Goal: Transaction & Acquisition: Purchase product/service

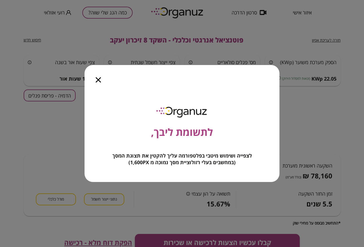
click at [100, 81] on icon "button" at bounding box center [98, 79] width 5 height 5
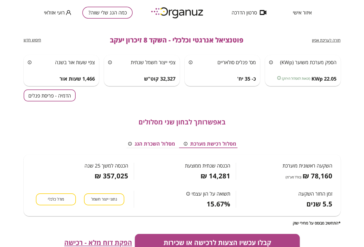
click at [117, 10] on button "כמה הגג שלי שווה?" at bounding box center [107, 13] width 50 height 12
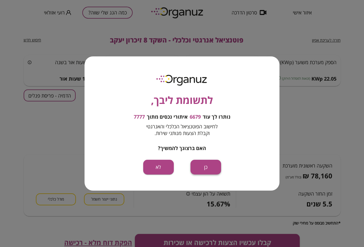
click at [202, 168] on button "כן" at bounding box center [206, 167] width 31 height 15
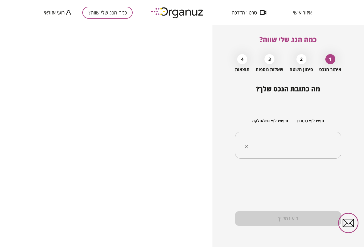
click at [289, 142] on input "text" at bounding box center [290, 146] width 89 height 14
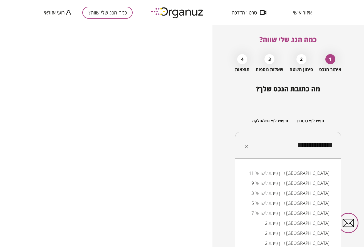
click at [311, 173] on li "קרן קיימת לישראל 11 [GEOGRAPHIC_DATA]" at bounding box center [288, 173] width 92 height 10
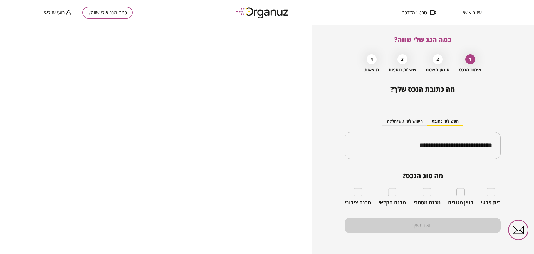
click at [118, 9] on button "כמה הגג שלי שווה?" at bounding box center [107, 13] width 50 height 12
click at [364, 152] on div "**********" at bounding box center [423, 145] width 156 height 27
click at [364, 152] on input "**********" at bounding box center [425, 146] width 138 height 14
click at [364, 151] on input "**********" at bounding box center [425, 146] width 138 height 14
click at [364, 143] on input "**********" at bounding box center [425, 146] width 138 height 14
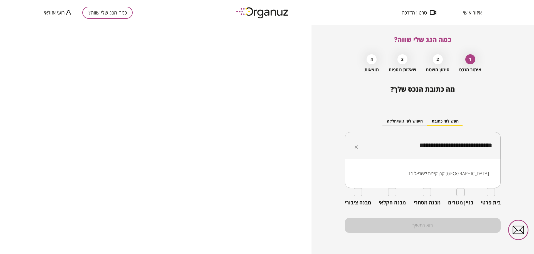
click at [364, 143] on input "**********" at bounding box center [425, 146] width 138 height 14
paste input "text"
click at [364, 172] on li "דאלית אל-[PERSON_NAME]" at bounding box center [422, 173] width 141 height 10
click at [364, 144] on input "**********" at bounding box center [425, 146] width 138 height 14
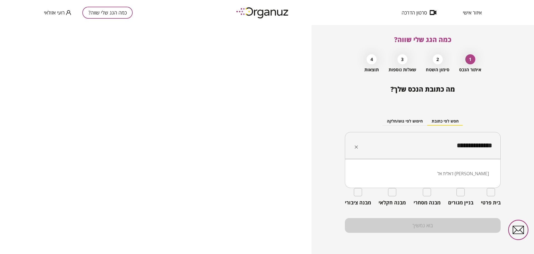
type input "**********"
click at [364, 117] on button "חיפוש לפי גוש/חלקה" at bounding box center [404, 121] width 45 height 8
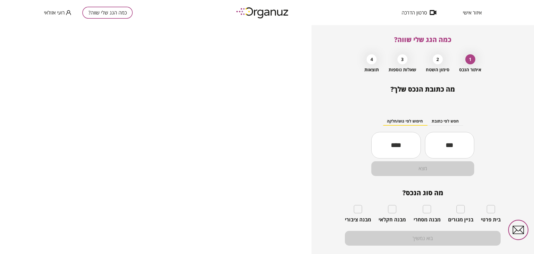
click at [364, 119] on button "חיפוש לפי גוש/חלקה" at bounding box center [404, 121] width 45 height 8
click at [364, 140] on input "text" at bounding box center [449, 144] width 49 height 19
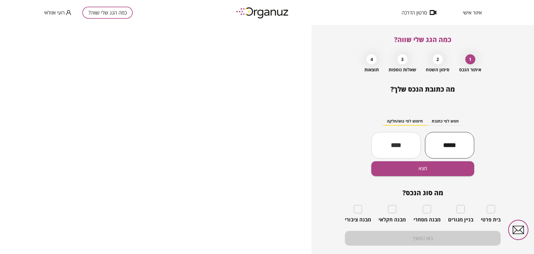
type input "*****"
click at [364, 145] on input "text" at bounding box center [395, 144] width 49 height 19
type input "**"
click at [364, 174] on button "מצא" at bounding box center [422, 168] width 103 height 15
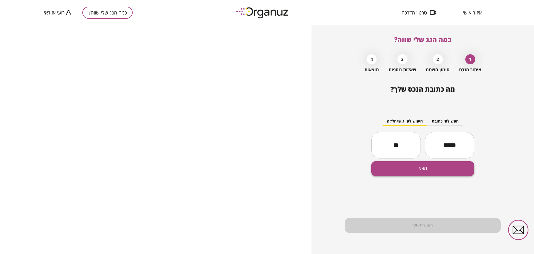
click at [364, 169] on button "מצא" at bounding box center [422, 168] width 103 height 15
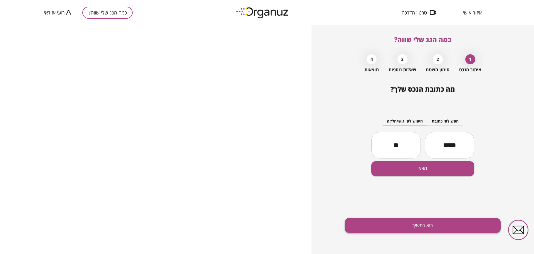
click at [364, 225] on button "בוא נמשיך" at bounding box center [423, 225] width 156 height 15
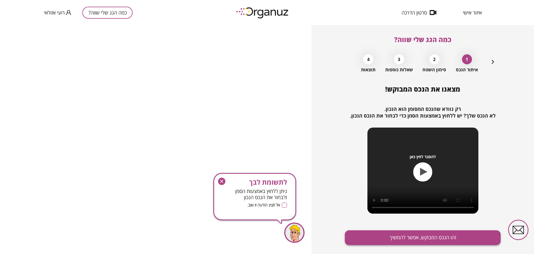
click at [364, 236] on button "זהו הנכס המבוקש, אפשר להמשיך" at bounding box center [423, 237] width 156 height 15
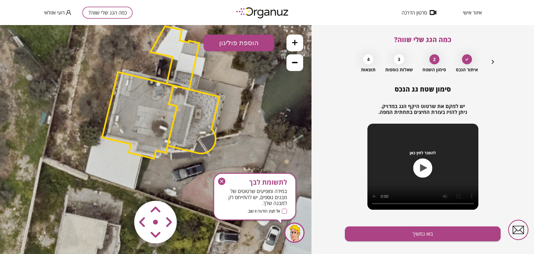
drag, startPoint x: 226, startPoint y: 141, endPoint x: 231, endPoint y: 90, distance: 51.6
click at [231, 90] on icon at bounding box center [160, 92] width 413 height 413
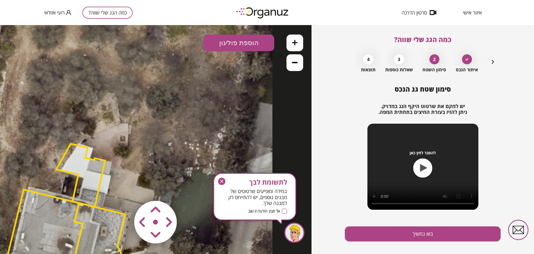
drag, startPoint x: 238, startPoint y: 79, endPoint x: 115, endPoint y: 260, distance: 218.6
click at [115, 25] on html ".st0 { fill: #FFFFFF; }" at bounding box center [156, 25] width 312 height 0
click at [364, 60] on div "כמה הגג שלי שווה? איתור הנכס 2 סימון השטח 3 שאלות נוספות 4 תוצאות סימון שטח גג …" at bounding box center [423, 139] width 156 height 229
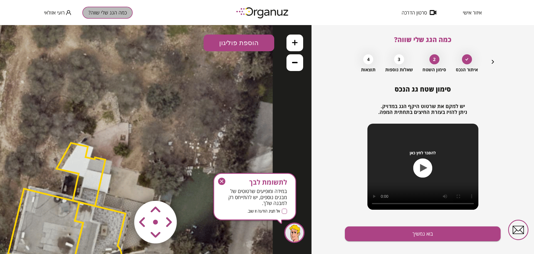
click at [124, 8] on button "כמה הגג שלי שווה?" at bounding box center [107, 13] width 50 height 12
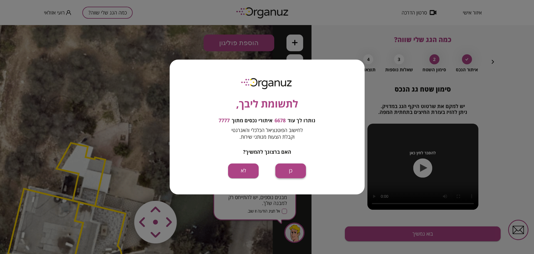
drag, startPoint x: 296, startPoint y: 180, endPoint x: 290, endPoint y: 172, distance: 10.5
click at [296, 179] on div "לתשומת ליבך, נותרו לך עוד 6678 איתורי נכסים מתוך 7777 לחישוב הפוטנציאל הכלכלי ו…" at bounding box center [267, 127] width 195 height 134
click at [290, 171] on button "כן" at bounding box center [290, 170] width 31 height 15
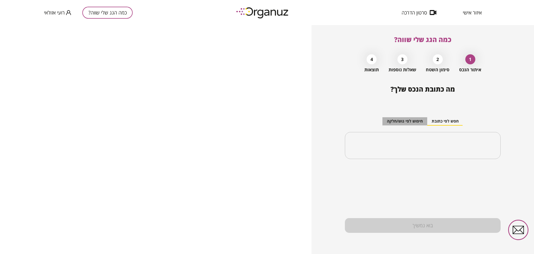
drag, startPoint x: 416, startPoint y: 123, endPoint x: 423, endPoint y: 129, distance: 8.5
click at [364, 123] on button "חיפוש לפי גוש/חלקה" at bounding box center [404, 121] width 45 height 8
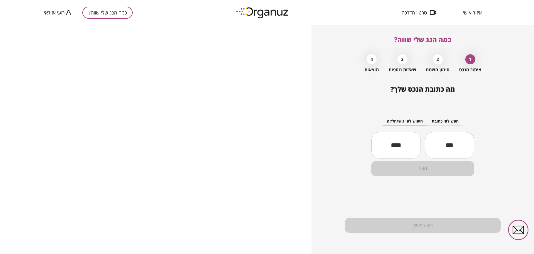
click at [364, 157] on div "​" at bounding box center [449, 145] width 49 height 26
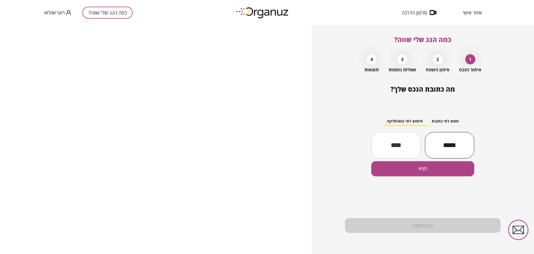
type input "*****"
click at [364, 140] on input "text" at bounding box center [395, 144] width 49 height 19
type input "**"
click at [364, 175] on button "מצא" at bounding box center [422, 168] width 103 height 15
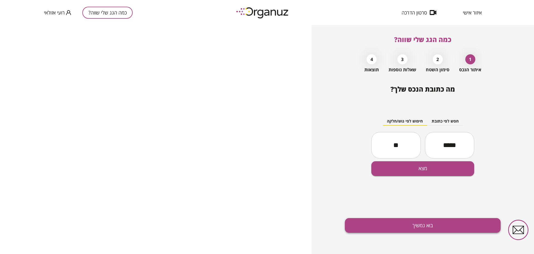
click at [364, 228] on button "בוא נמשיך" at bounding box center [423, 225] width 156 height 15
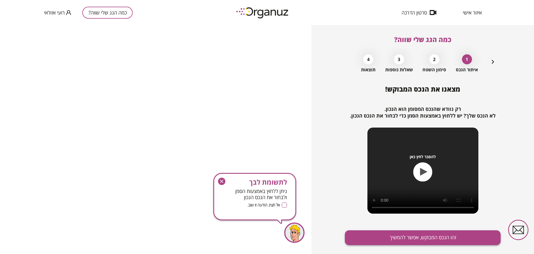
click at [364, 232] on button "זהו הנכס המבוקש, אפשר להמשיך" at bounding box center [423, 237] width 156 height 15
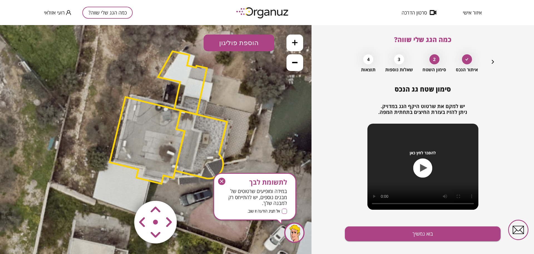
drag, startPoint x: 239, startPoint y: 146, endPoint x: 251, endPoint y: 124, distance: 24.9
click at [251, 124] on icon at bounding box center [167, 117] width 413 height 413
click at [174, 148] on polygon at bounding box center [147, 140] width 75 height 86
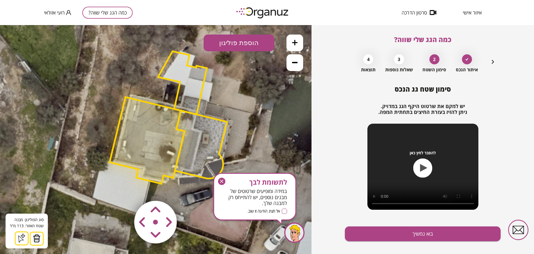
click at [222, 179] on icon "button" at bounding box center [221, 180] width 7 height 7
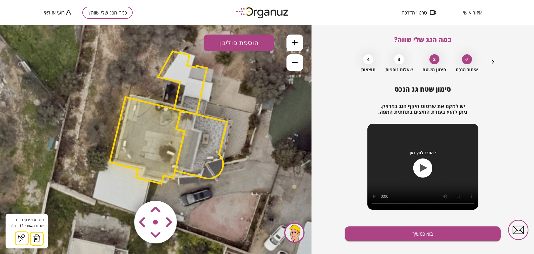
click at [41, 239] on button at bounding box center [37, 238] width 14 height 14
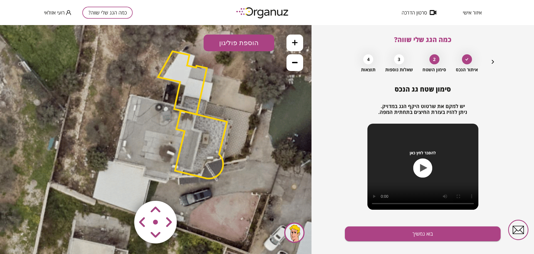
click at [188, 151] on polygon at bounding box center [201, 144] width 52 height 68
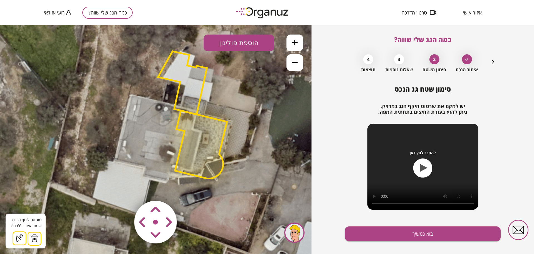
drag, startPoint x: 34, startPoint y: 239, endPoint x: 52, endPoint y: 227, distance: 21.3
click at [35, 239] on img at bounding box center [35, 238] width 8 height 8
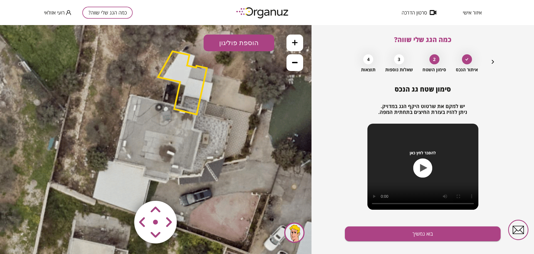
click at [200, 70] on polygon at bounding box center [182, 82] width 49 height 63
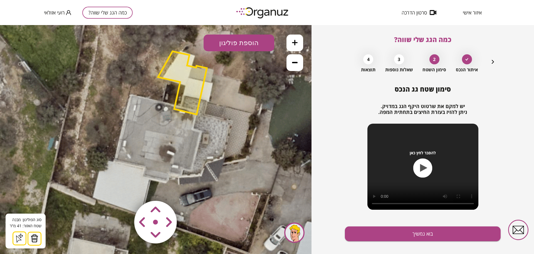
click at [34, 236] on img at bounding box center [35, 238] width 8 height 8
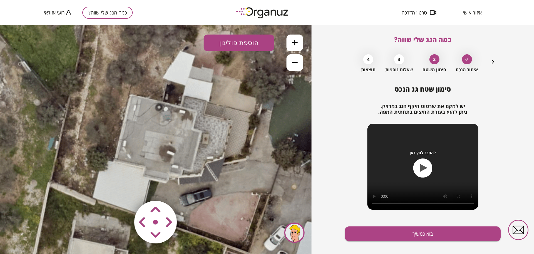
click at [262, 39] on button "הוספת פוליגון" at bounding box center [239, 42] width 71 height 17
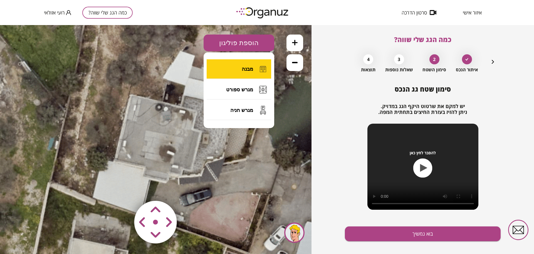
click at [251, 63] on button "מבנה" at bounding box center [239, 68] width 65 height 19
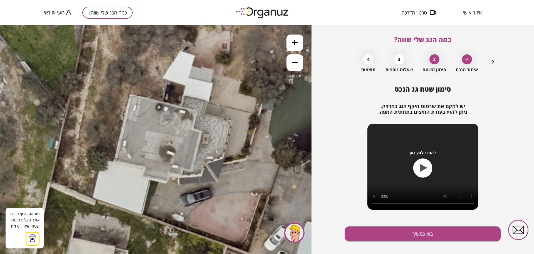
click at [130, 95] on icon at bounding box center [167, 117] width 413 height 413
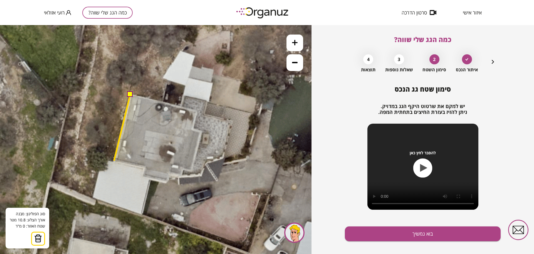
click at [114, 160] on polygon at bounding box center [122, 128] width 16 height 66
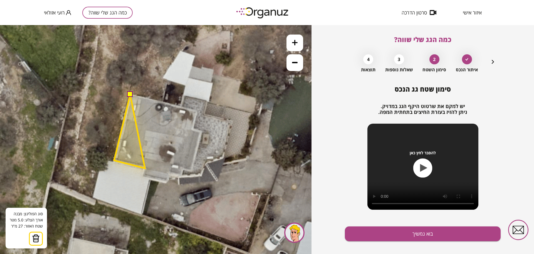
click at [145, 168] on polygon at bounding box center [129, 131] width 31 height 73
click at [144, 175] on polygon at bounding box center [129, 135] width 31 height 80
click at [168, 183] on polygon at bounding box center [141, 139] width 54 height 88
click at [170, 174] on polygon at bounding box center [142, 139] width 56 height 88
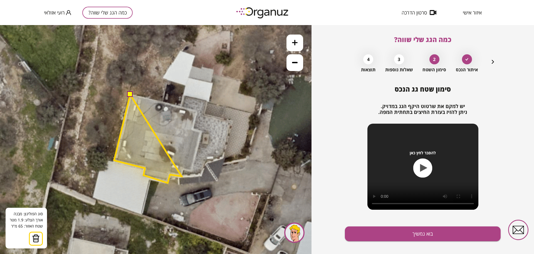
click at [182, 176] on polygon at bounding box center [148, 139] width 68 height 88
click at [184, 170] on polygon at bounding box center [149, 139] width 70 height 88
click at [192, 171] on polygon at bounding box center [153, 139] width 78 height 88
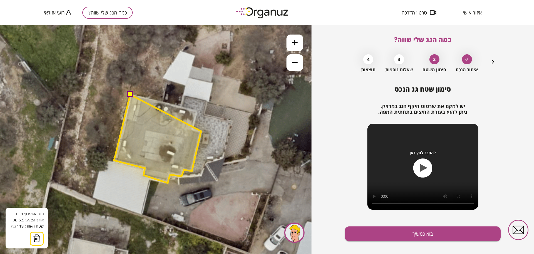
click at [201, 131] on polygon at bounding box center [157, 139] width 87 height 88
click at [192, 129] on polygon at bounding box center [157, 139] width 87 height 88
click at [196, 112] on polygon at bounding box center [157, 139] width 87 height 88
click at [133, 94] on polygon at bounding box center [157, 138] width 87 height 89
click at [130, 94] on button at bounding box center [130, 95] width 6 height 6
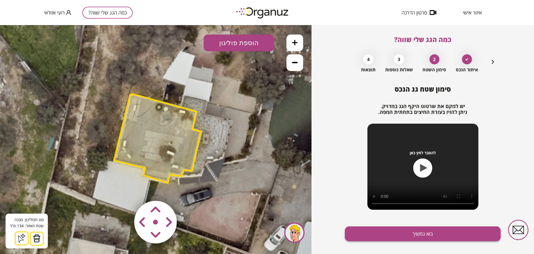
click at [364, 238] on button "בוא נמשיך" at bounding box center [423, 233] width 156 height 15
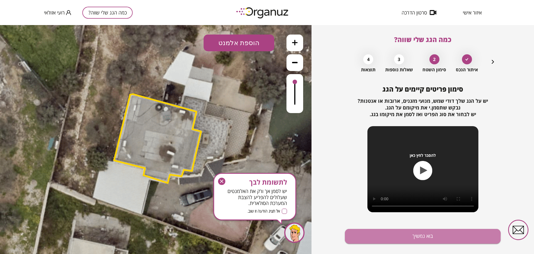
click at [364, 238] on button "בוא נמשיך" at bounding box center [423, 236] width 156 height 15
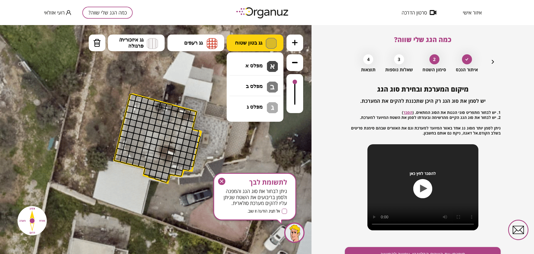
click at [253, 41] on span "גג בטון שטוח" at bounding box center [248, 43] width 27 height 6
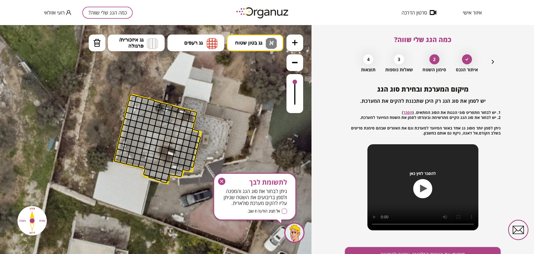
drag, startPoint x: 257, startPoint y: 61, endPoint x: 238, endPoint y: 71, distance: 21.6
click at [257, 62] on div ".st0 { fill: #FFFFFF; } א" at bounding box center [156, 139] width 312 height 229
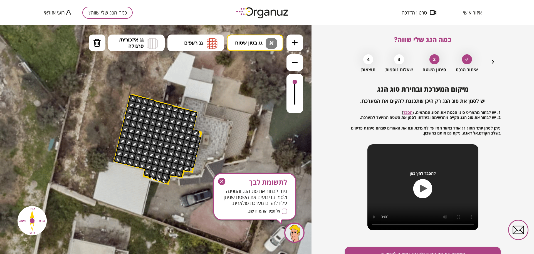
drag, startPoint x: 135, startPoint y: 97, endPoint x: 186, endPoint y: 123, distance: 56.3
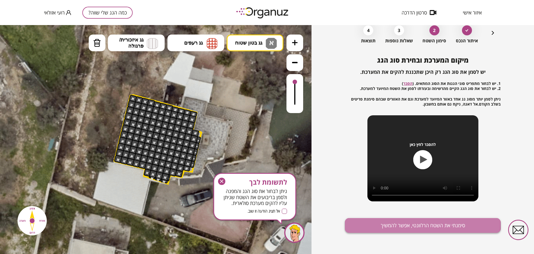
click at [364, 223] on button "סימנתי את השטח הרלוונטי, אפשר להמשיך" at bounding box center [423, 225] width 156 height 15
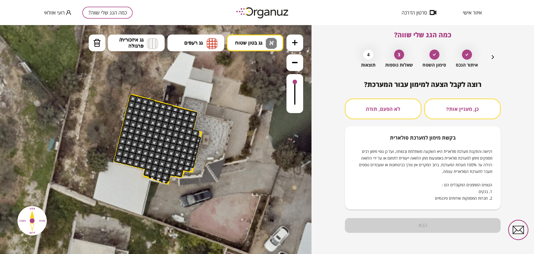
click at [364, 106] on button "לא הפעם, תודה" at bounding box center [383, 108] width 76 height 21
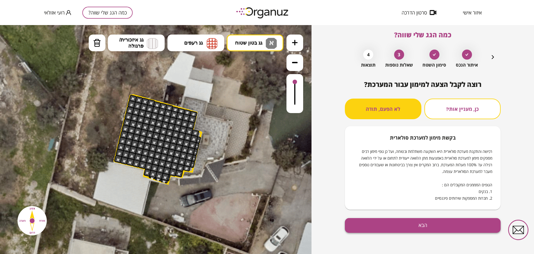
click at [364, 231] on button "הבא" at bounding box center [423, 225] width 156 height 15
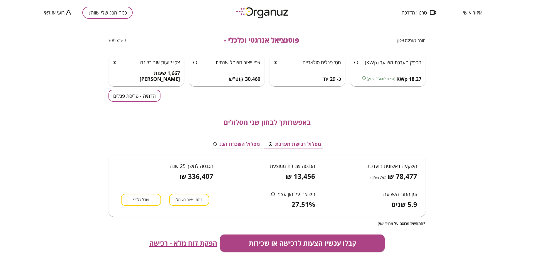
click at [149, 98] on button "הדמיה - פריסת פנלים" at bounding box center [134, 96] width 52 height 12
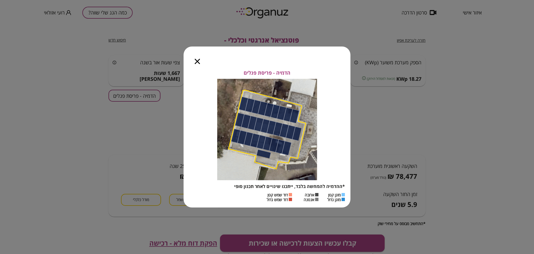
click at [196, 59] on icon "button" at bounding box center [197, 61] width 5 height 5
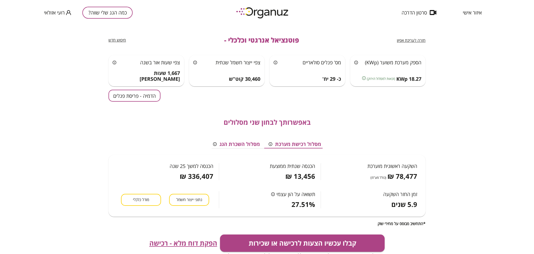
click at [364, 40] on span "חזרה לעריכת אפיון" at bounding box center [411, 40] width 29 height 5
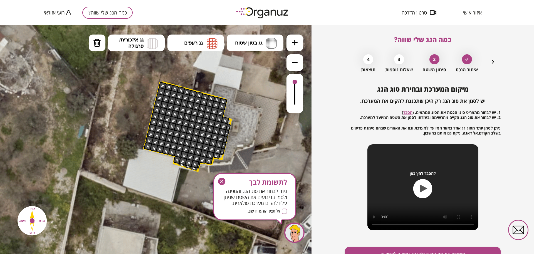
drag, startPoint x: 203, startPoint y: 165, endPoint x: 231, endPoint y: 150, distance: 31.8
click at [233, 152] on icon at bounding box center [197, 105] width 413 height 413
click at [364, 60] on icon "button" at bounding box center [493, 61] width 7 height 7
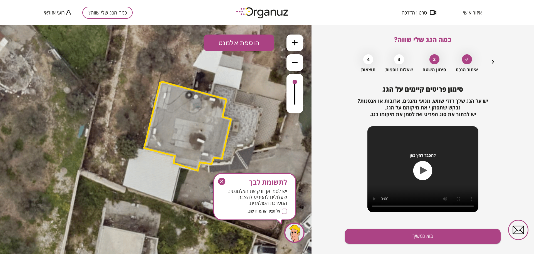
click at [364, 60] on icon "button" at bounding box center [493, 62] width 2 height 4
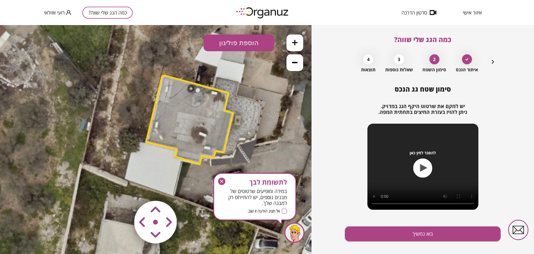
drag, startPoint x: 259, startPoint y: 105, endPoint x: 258, endPoint y: 88, distance: 17.6
click at [258, 88] on icon at bounding box center [199, 98] width 413 height 413
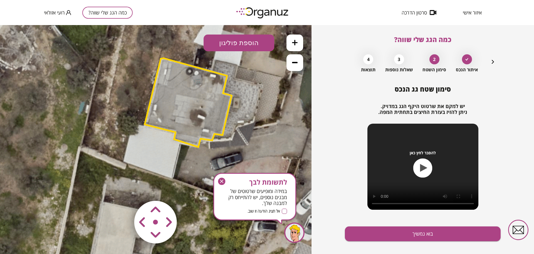
click at [217, 25] on icon at bounding box center [198, 81] width 413 height 413
click at [221, 39] on button "הוספת פוליגון" at bounding box center [239, 42] width 71 height 17
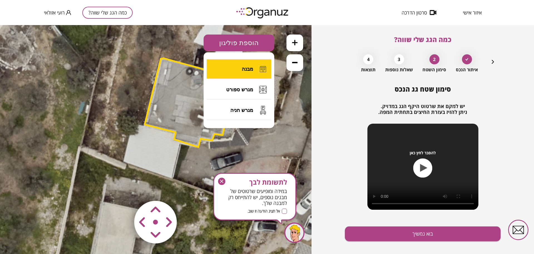
click at [235, 72] on button "מבנה" at bounding box center [239, 68] width 65 height 19
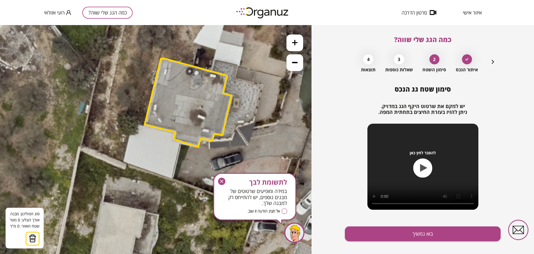
click at [180, 144] on icon at bounding box center [198, 81] width 413 height 413
click at [171, 180] on icon at bounding box center [198, 81] width 413 height 413
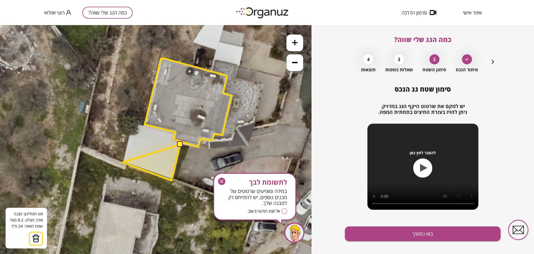
click at [123, 162] on polygon at bounding box center [152, 162] width 58 height 36
click at [133, 123] on polygon at bounding box center [152, 151] width 58 height 57
click at [145, 125] on polygon at bounding box center [152, 151] width 58 height 57
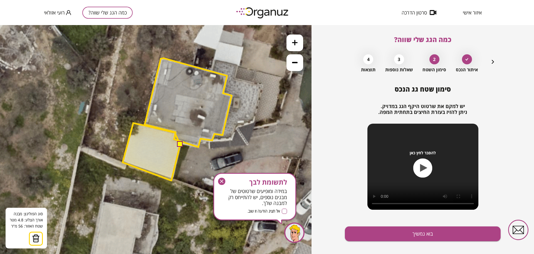
click at [175, 132] on polygon at bounding box center [152, 151] width 58 height 57
click at [174, 139] on polygon at bounding box center [152, 151] width 58 height 57
click at [181, 144] on button at bounding box center [180, 144] width 6 height 6
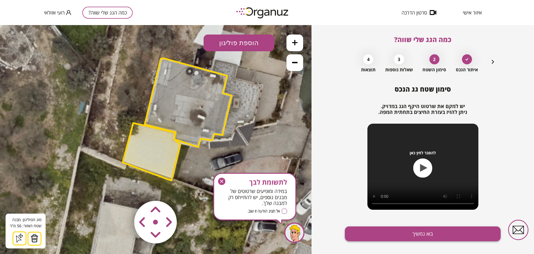
click at [364, 238] on button "בוא נמשיך" at bounding box center [423, 233] width 156 height 15
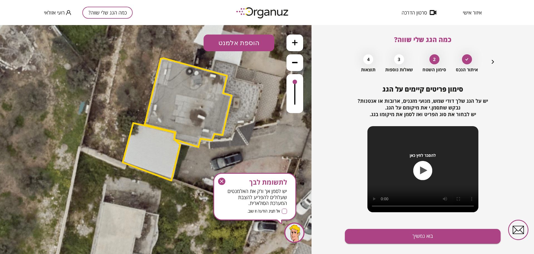
click at [364, 238] on button "בוא נמשיך" at bounding box center [423, 236] width 156 height 15
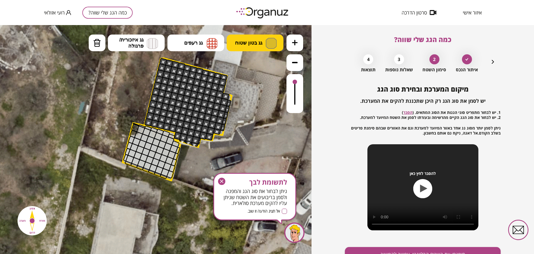
click at [242, 45] on span "גג בטון שטוח" at bounding box center [248, 43] width 27 height 6
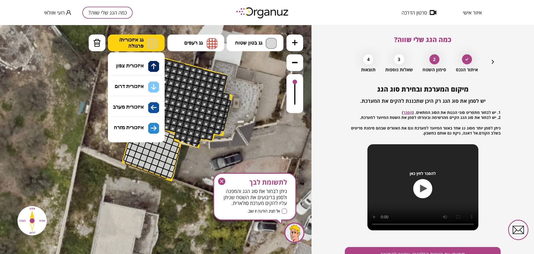
click at [152, 43] on img at bounding box center [152, 43] width 11 height 11
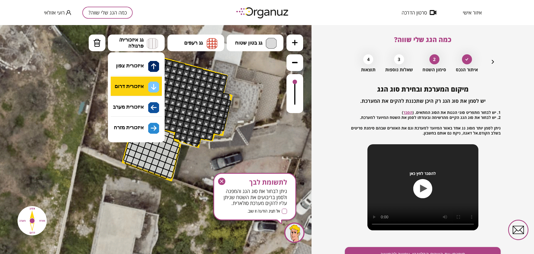
click at [139, 91] on div ".st0 { fill: #FFFFFF; } 56" at bounding box center [156, 139] width 312 height 229
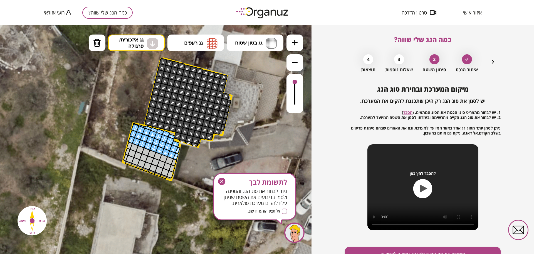
drag, startPoint x: 170, startPoint y: 142, endPoint x: 203, endPoint y: 170, distance: 42.8
click at [184, 162] on div ".st0 { fill: #FFFFFF; }" at bounding box center [198, 81] width 413 height 413
click at [223, 181] on icon "button" at bounding box center [221, 180] width 7 height 7
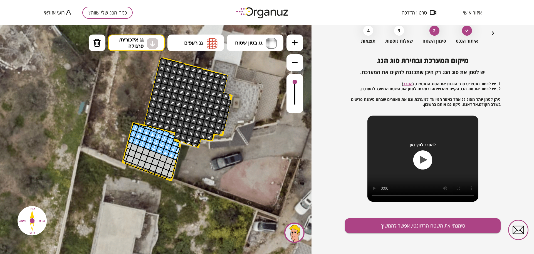
scroll to position [29, 0]
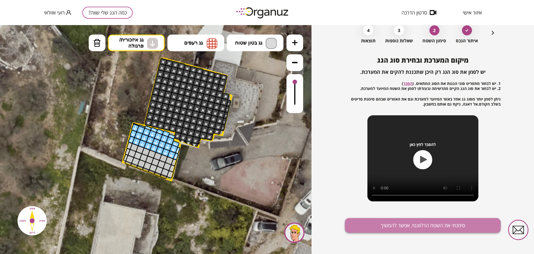
click at [364, 228] on button "סימנתי את השטח הרלוונטי, אפשר להמשיך" at bounding box center [423, 225] width 156 height 15
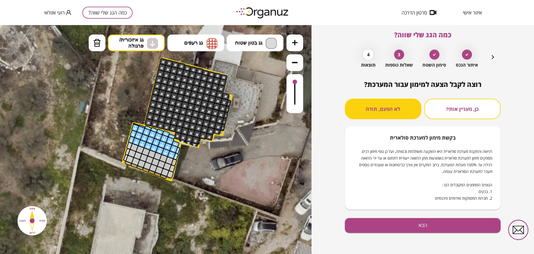
scroll to position [5, 0]
click at [364, 226] on button "הבא" at bounding box center [423, 225] width 156 height 15
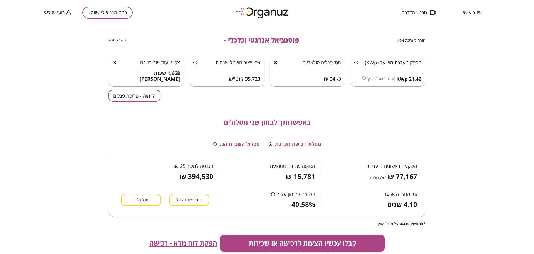
click at [123, 96] on button "הדמיה - פריסת פנלים" at bounding box center [134, 96] width 52 height 12
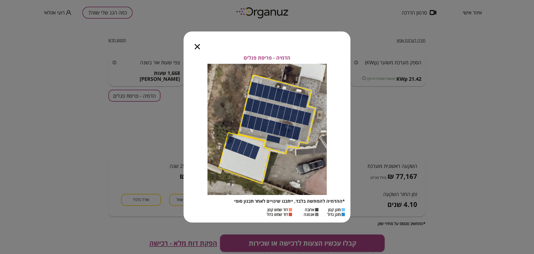
click at [196, 48] on icon "button" at bounding box center [197, 46] width 5 height 5
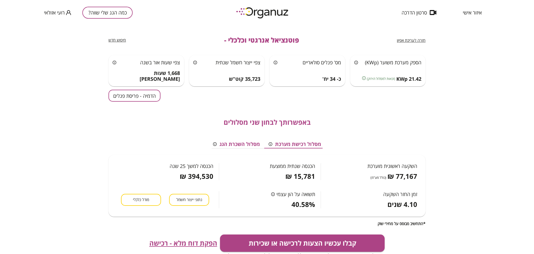
click at [364, 40] on span "חזרה לעריכת אפיון" at bounding box center [411, 40] width 29 height 5
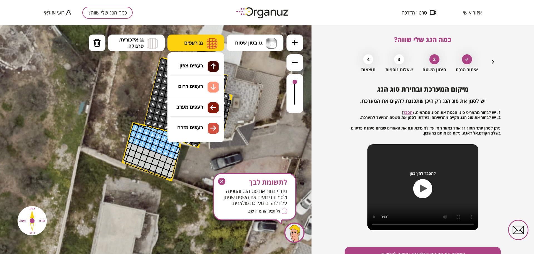
click at [196, 45] on span "גג רעפים" at bounding box center [193, 43] width 19 height 6
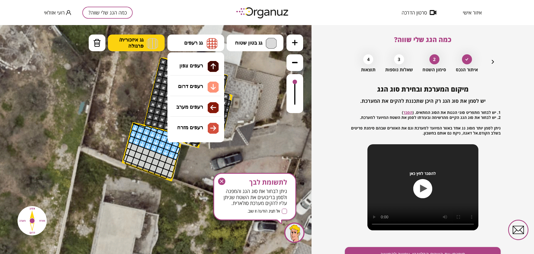
click at [139, 46] on span "גג איזכורית/ פרגולה" at bounding box center [131, 43] width 24 height 12
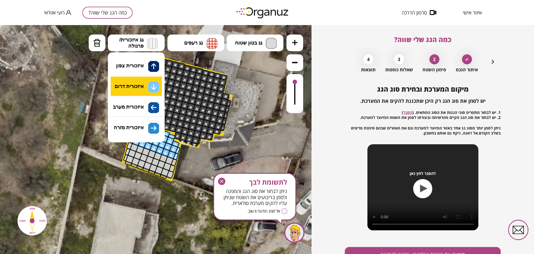
click at [146, 87] on div ".st0 { fill: #FFFFFF; } 10" at bounding box center [156, 139] width 312 height 229
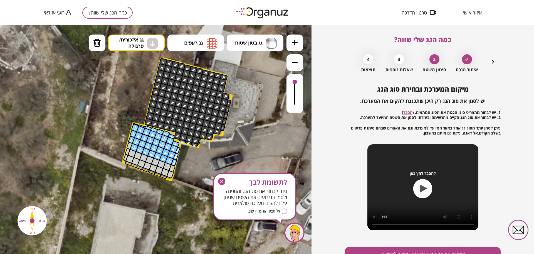
drag, startPoint x: 172, startPoint y: 160, endPoint x: 103, endPoint y: 129, distance: 75.9
click at [103, 129] on div ".st0 { fill: #FFFFFF; }" at bounding box center [198, 81] width 413 height 413
drag, startPoint x: 135, startPoint y: 147, endPoint x: 142, endPoint y: 148, distance: 6.5
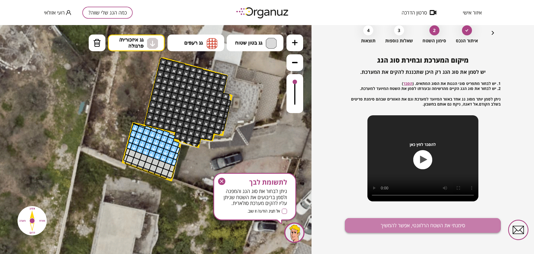
click at [364, 225] on button "סימנתי את השטח הרלוונטי, אפשר להמשיך" at bounding box center [423, 225] width 156 height 15
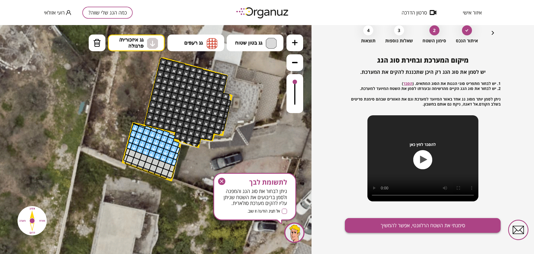
scroll to position [5, 0]
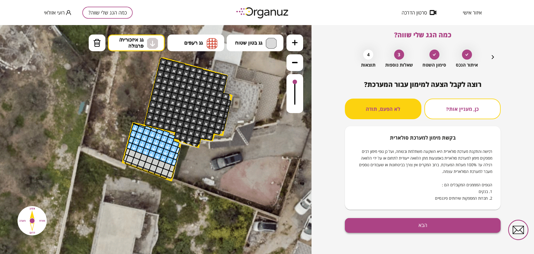
click at [364, 228] on button "הבא" at bounding box center [423, 225] width 156 height 15
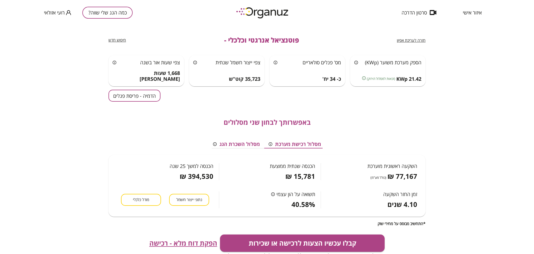
click at [138, 95] on button "הדמיה - פריסת פנלים" at bounding box center [134, 96] width 52 height 12
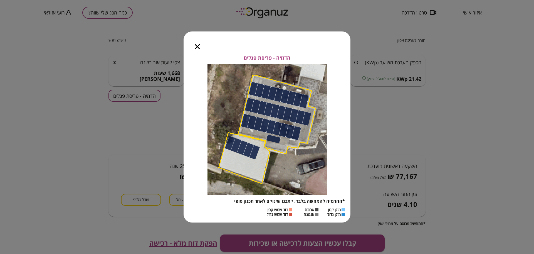
click at [198, 45] on icon "button" at bounding box center [197, 46] width 5 height 5
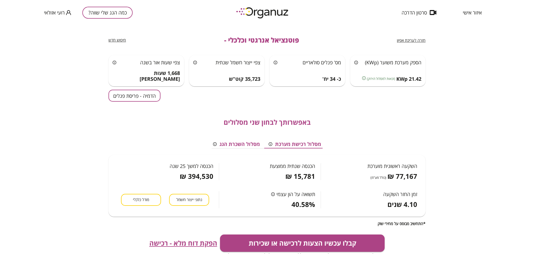
click at [364, 40] on span "חזרה לעריכת אפיון" at bounding box center [411, 40] width 29 height 5
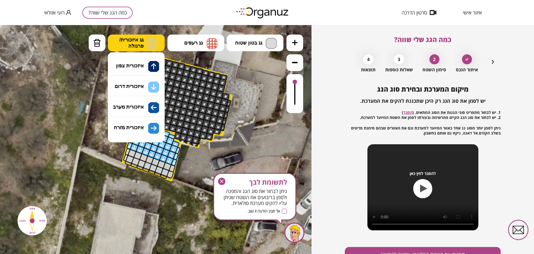
click at [150, 44] on img at bounding box center [152, 43] width 11 height 11
click at [145, 89] on div ".st0 { fill: #FFFFFF; } 10" at bounding box center [156, 139] width 312 height 229
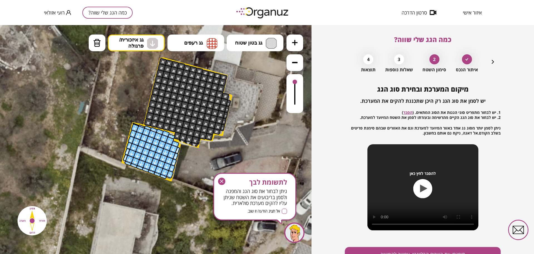
drag, startPoint x: 168, startPoint y: 171, endPoint x: 204, endPoint y: 182, distance: 37.6
click at [198, 182] on div ".st0 { fill: #FFFFFF; }" at bounding box center [197, 81] width 413 height 413
click at [227, 181] on span "לתשומת לבך" at bounding box center [255, 182] width 65 height 8
click at [226, 181] on span "לתשומת לבך" at bounding box center [255, 182] width 65 height 8
click at [221, 180] on icon "button" at bounding box center [221, 180] width 3 height 3
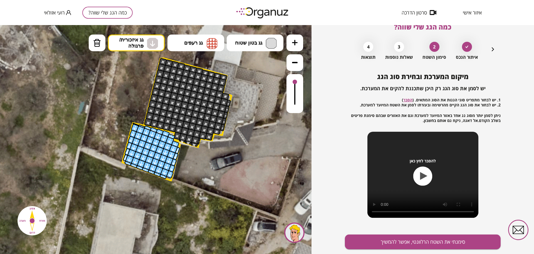
scroll to position [29, 0]
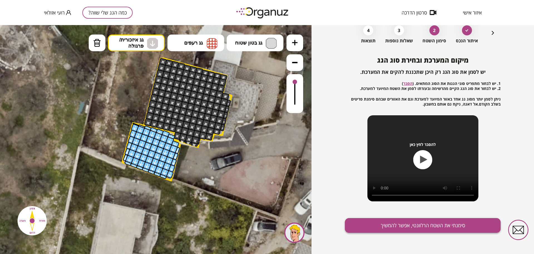
click at [364, 228] on button "סימנתי את השטח הרלוונטי, אפשר להמשיך" at bounding box center [423, 225] width 156 height 15
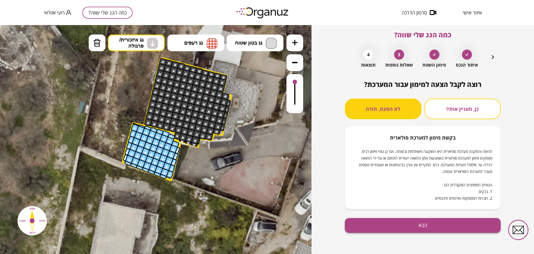
scroll to position [5, 0]
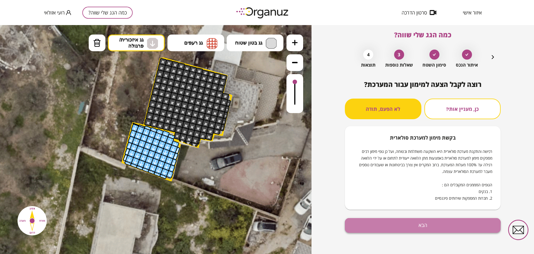
click at [364, 228] on button "הבא" at bounding box center [423, 225] width 156 height 15
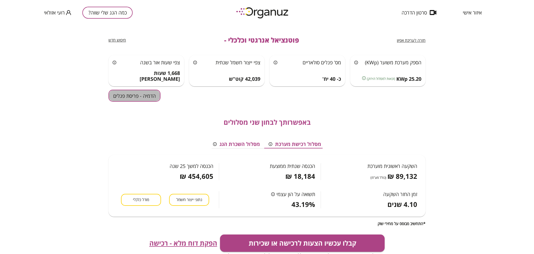
click at [125, 94] on button "הדמיה - פריסת פנלים" at bounding box center [134, 96] width 52 height 12
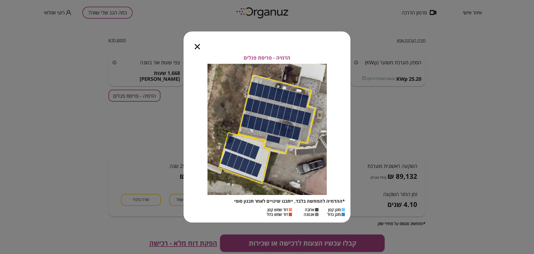
click at [198, 48] on icon "button" at bounding box center [197, 46] width 5 height 5
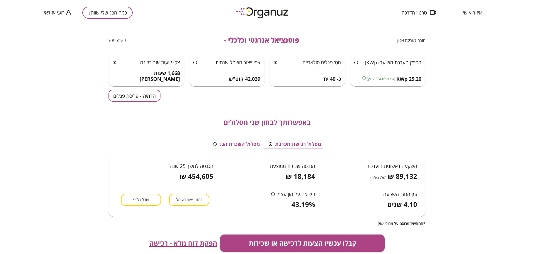
click at [364, 41] on span "חזרה לעריכת אפיון" at bounding box center [411, 40] width 29 height 5
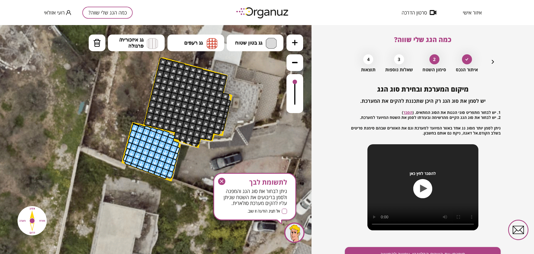
click at [220, 178] on icon "button" at bounding box center [221, 180] width 7 height 7
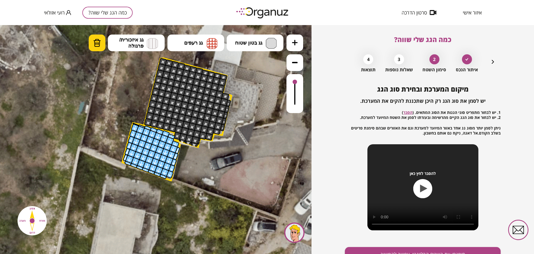
click at [104, 40] on button "מחיקה" at bounding box center [97, 42] width 17 height 17
drag, startPoint x: 162, startPoint y: 177, endPoint x: 130, endPoint y: 165, distance: 33.5
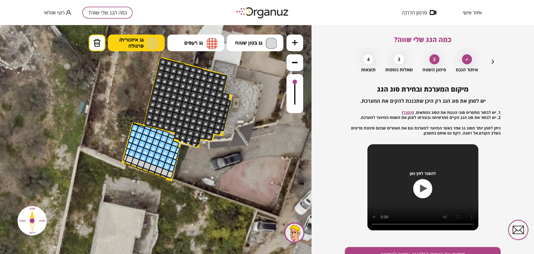
drag, startPoint x: 133, startPoint y: 38, endPoint x: 136, endPoint y: 43, distance: 5.3
click at [132, 38] on span "גג איזכורית/ פרגולה" at bounding box center [131, 43] width 24 height 12
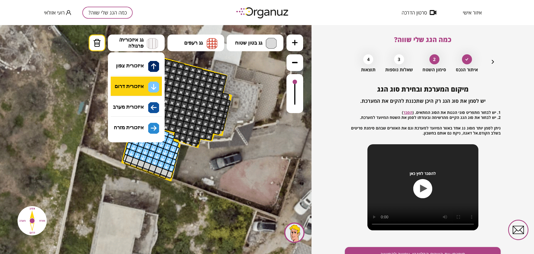
click at [138, 84] on div ".st0 { fill: #FFFFFF; } 10" at bounding box center [156, 139] width 312 height 229
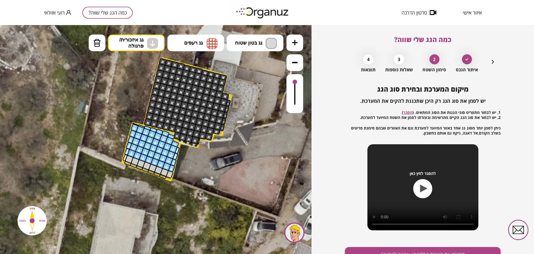
drag, startPoint x: 134, startPoint y: 123, endPoint x: 176, endPoint y: 156, distance: 53.6
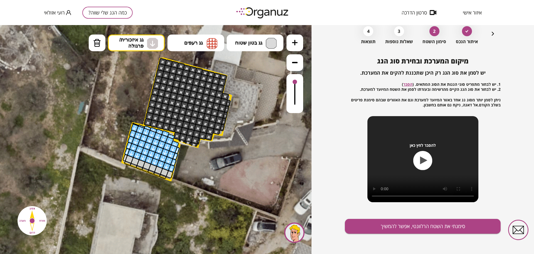
scroll to position [29, 0]
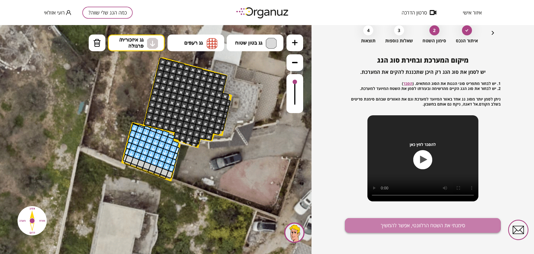
click at [364, 224] on button "סימנתי את השטח הרלוונטי, אפשר להמשיך" at bounding box center [423, 225] width 156 height 15
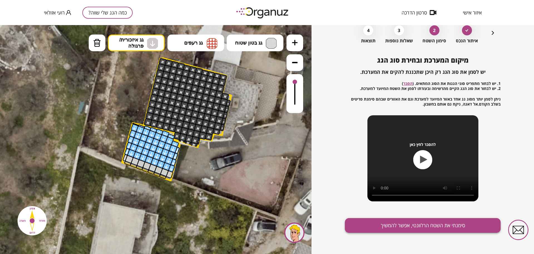
scroll to position [5, 0]
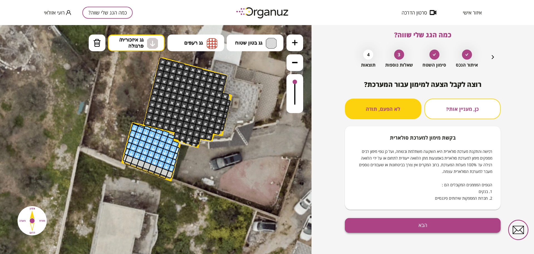
click at [364, 221] on button "הבא" at bounding box center [423, 225] width 156 height 15
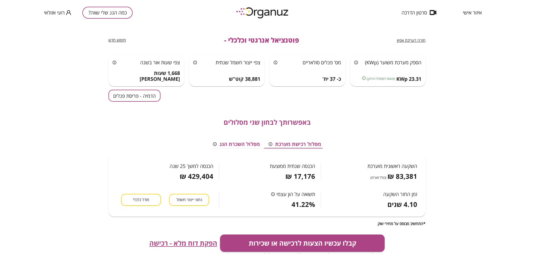
click at [128, 95] on button "הדמיה - פריסת פנלים" at bounding box center [134, 96] width 52 height 12
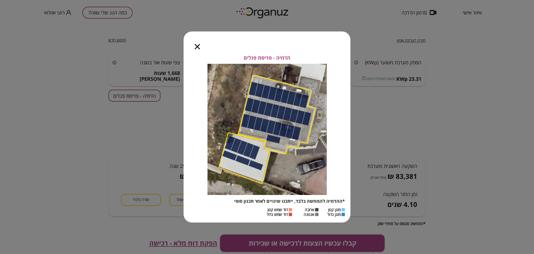
drag, startPoint x: 198, startPoint y: 48, endPoint x: 223, endPoint y: 48, distance: 25.3
click at [198, 48] on icon "button" at bounding box center [197, 46] width 5 height 5
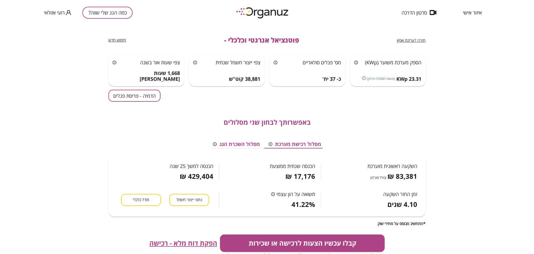
click at [364, 41] on span "חזרה לעריכת אפיון" at bounding box center [411, 40] width 29 height 5
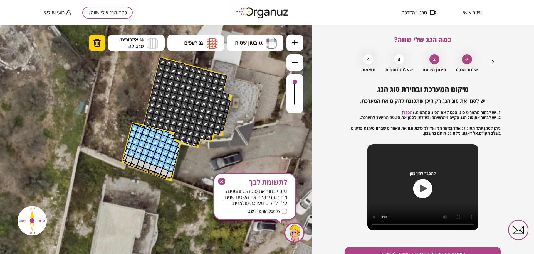
click at [98, 42] on img at bounding box center [97, 43] width 8 height 8
drag, startPoint x: 170, startPoint y: 170, endPoint x: 186, endPoint y: 175, distance: 16.7
click at [220, 179] on icon "button" at bounding box center [221, 180] width 7 height 7
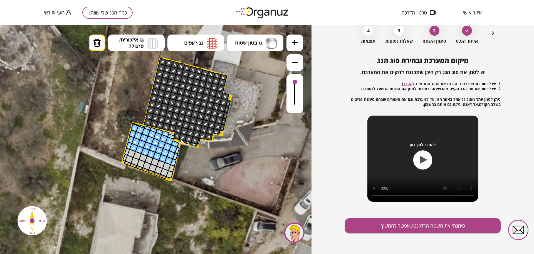
scroll to position [29, 0]
click at [364, 224] on button "סימנתי את השטח הרלוונטי, אפשר להמשיך" at bounding box center [423, 225] width 156 height 15
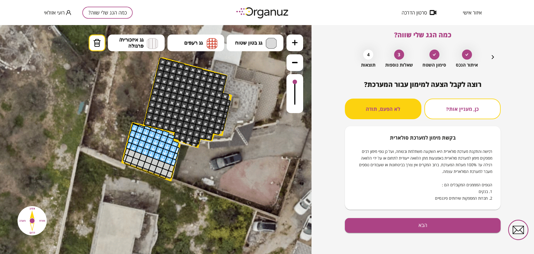
scroll to position [5, 0]
click at [364, 225] on button "הבא" at bounding box center [423, 225] width 156 height 15
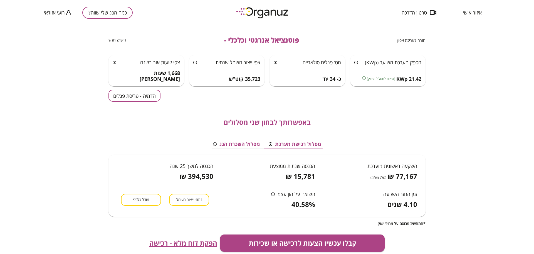
click at [145, 97] on button "הדמיה - פריסת פנלים" at bounding box center [134, 96] width 52 height 12
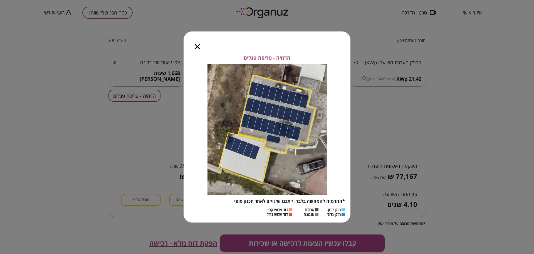
click at [194, 46] on div at bounding box center [198, 42] width 28 height 23
click at [195, 46] on icon "button" at bounding box center [197, 46] width 5 height 5
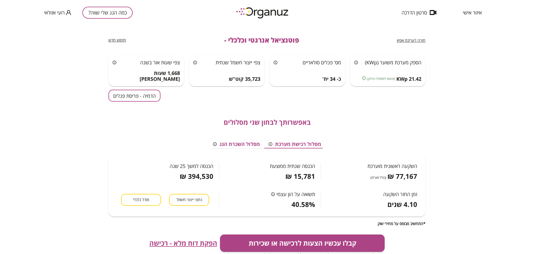
click at [364, 37] on div "חזרה לעריכת אפיון" at bounding box center [411, 40] width 29 height 7
click at [364, 39] on span "חזרה לעריכת אפיון" at bounding box center [411, 40] width 29 height 5
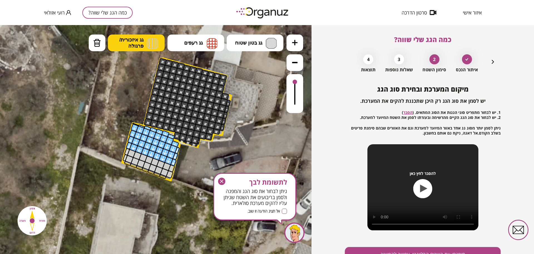
click at [137, 44] on span "גג איזכורית/ פרגולה" at bounding box center [131, 43] width 24 height 12
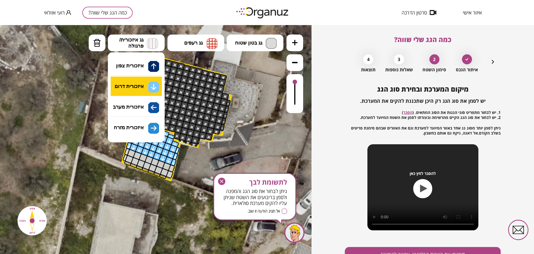
click at [152, 81] on div ".st0 { fill: #FFFFFF; } 10" at bounding box center [156, 139] width 312 height 229
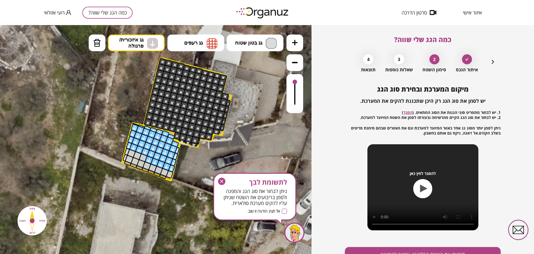
drag, startPoint x: 171, startPoint y: 167, endPoint x: 151, endPoint y: 159, distance: 21.7
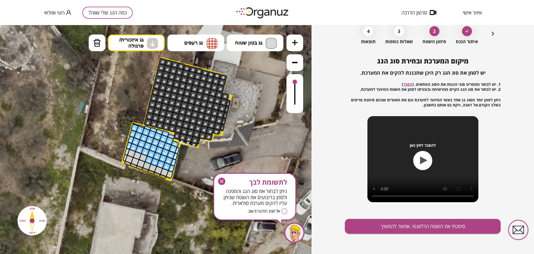
scroll to position [29, 0]
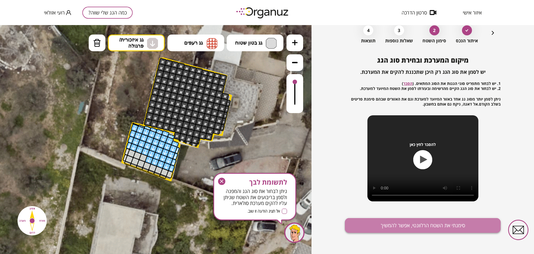
click at [364, 226] on button "סימנתי את השטח הרלוונטי, אפשר להמשיך" at bounding box center [423, 225] width 156 height 15
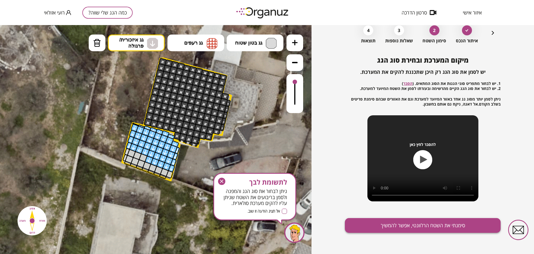
scroll to position [5, 0]
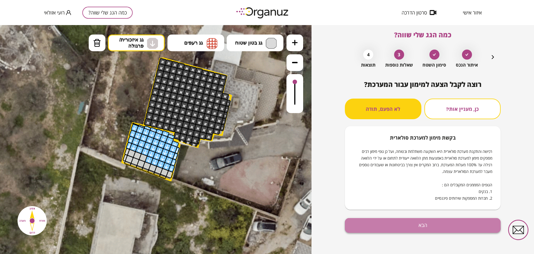
click at [364, 224] on button "הבא" at bounding box center [423, 225] width 156 height 15
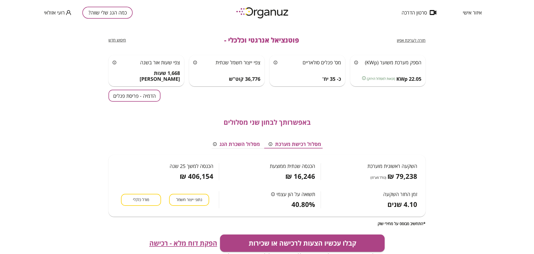
click at [154, 99] on button "הדמיה - פריסת פנלים" at bounding box center [134, 96] width 52 height 12
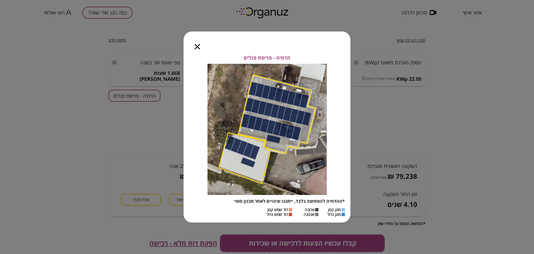
click at [197, 47] on icon "button" at bounding box center [197, 46] width 5 height 5
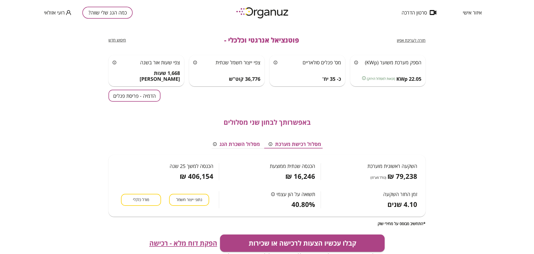
click at [150, 199] on button "מודל כלכלי" at bounding box center [141, 200] width 40 height 12
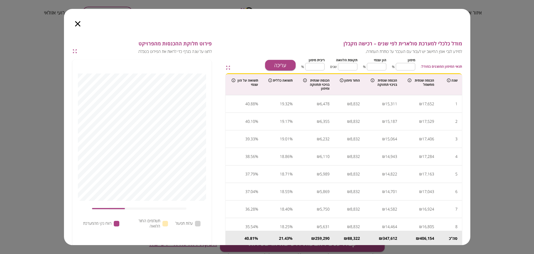
click at [76, 22] on icon "button" at bounding box center [77, 23] width 5 height 5
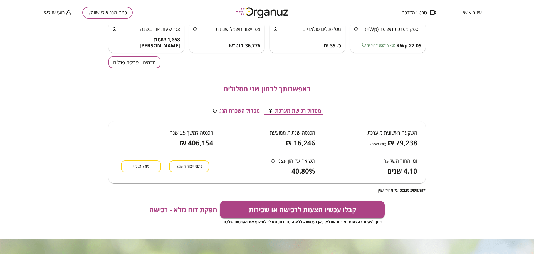
scroll to position [35, 0]
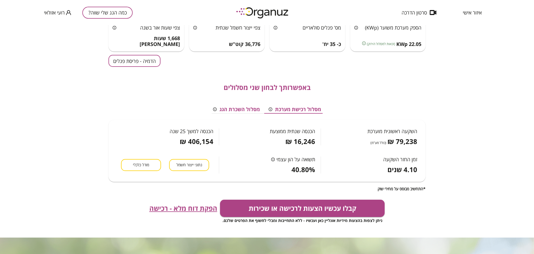
click at [190, 213] on div "קבלו עכשיו הצעות לרכישה או שכירות ניתן לצפות בהצעות מידיות אונליין כאן ועכשיו -…" at bounding box center [266, 211] width 317 height 24
click at [192, 208] on span "הפקת דוח מלא - רכישה" at bounding box center [183, 208] width 68 height 8
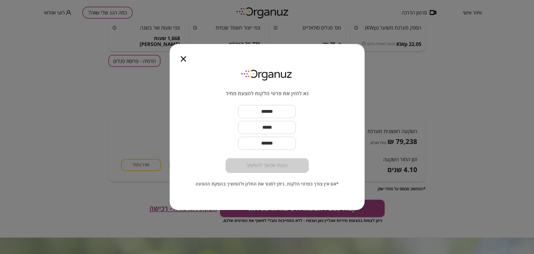
click at [261, 113] on input "text" at bounding box center [267, 111] width 58 height 16
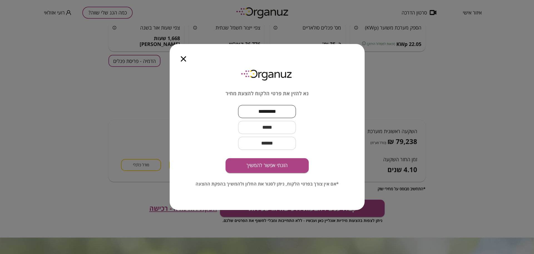
type input "*********"
click at [258, 128] on input "text" at bounding box center [267, 127] width 58 height 16
paste input "text"
click at [281, 129] on input "text" at bounding box center [267, 127] width 58 height 16
paste input "text"
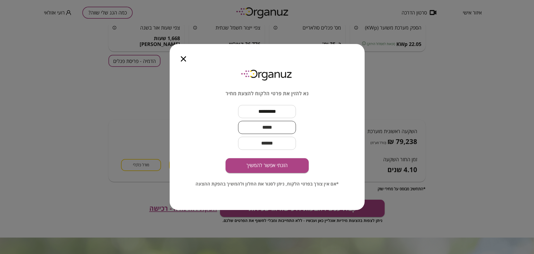
paste input "**********"
type input "**********"
click at [263, 164] on button "הזנתי אפשר להמשיך" at bounding box center [267, 165] width 83 height 15
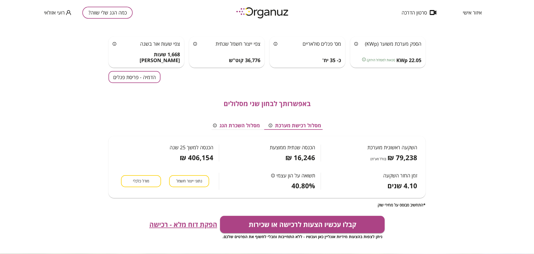
scroll to position [0, 0]
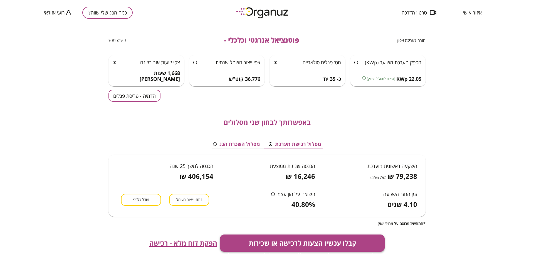
click at [281, 241] on button "קבלו עכשיו הצעות לרכישה או שכירות" at bounding box center [302, 242] width 165 height 17
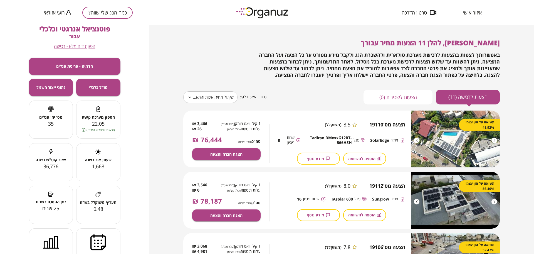
click at [217, 97] on body "**********" at bounding box center [267, 127] width 534 height 254
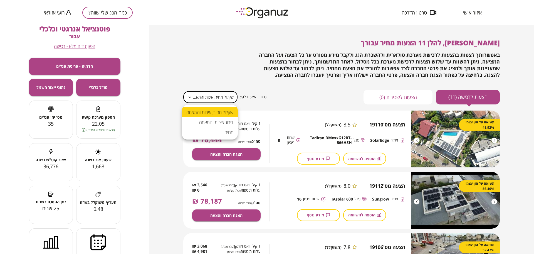
click at [224, 131] on li "מחיר" at bounding box center [210, 132] width 56 height 10
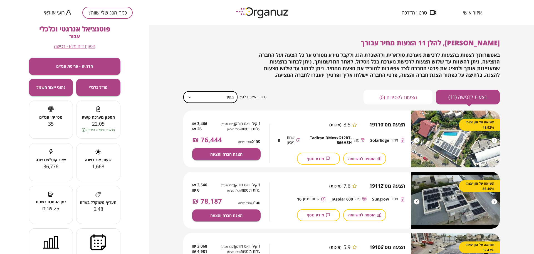
type input "*****"
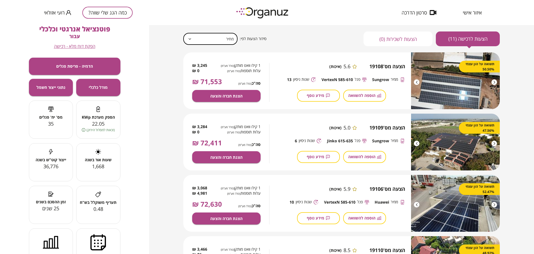
scroll to position [70, 0]
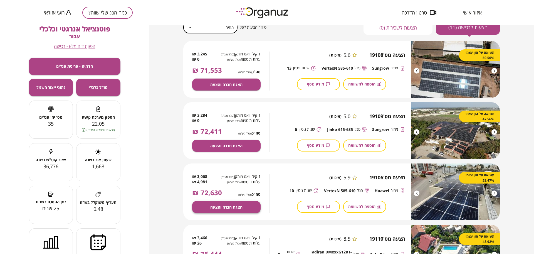
click at [240, 205] on span "הצגת חברה והצעה" at bounding box center [226, 206] width 32 height 5
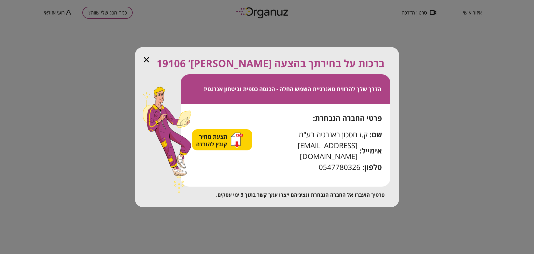
click at [240, 143] on icon "button" at bounding box center [235, 138] width 9 height 13
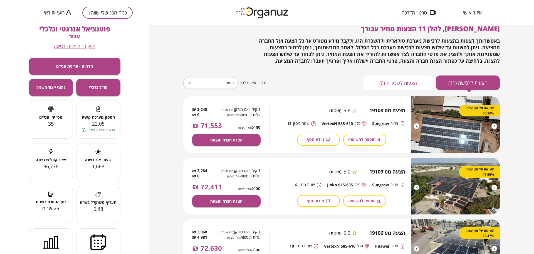
scroll to position [0, 0]
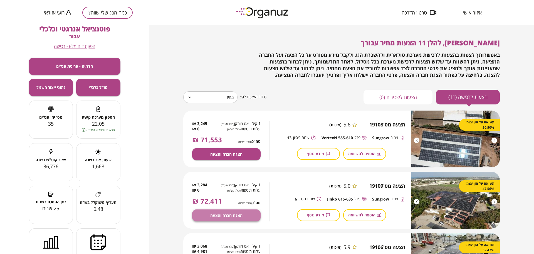
click at [238, 213] on span "הצגת חברה והצעה" at bounding box center [226, 215] width 32 height 5
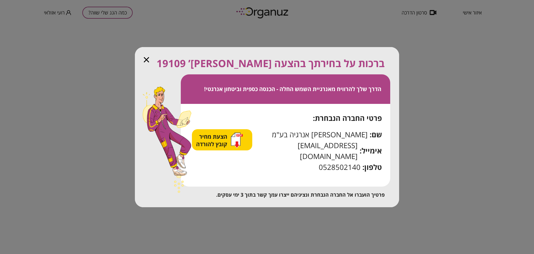
click at [233, 142] on div "הצעת מחיר קובץ להורדה" at bounding box center [219, 140] width 47 height 16
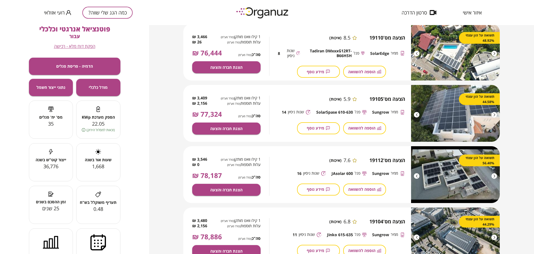
scroll to position [278, 0]
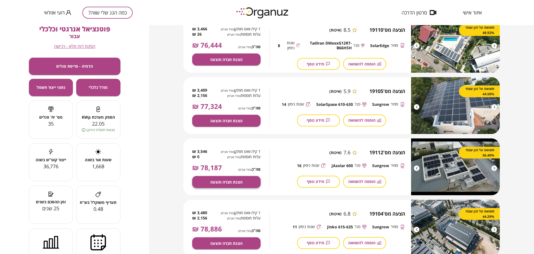
click at [234, 179] on span "הצגת חברה והצעה" at bounding box center [226, 181] width 32 height 5
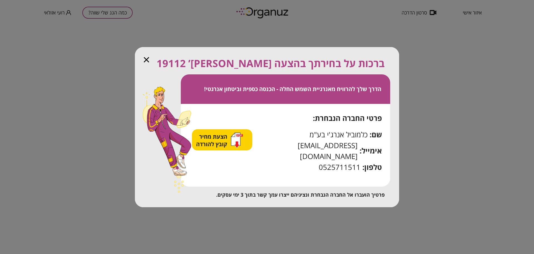
click at [216, 142] on span "הצעת מחיר קובץ להורדה" at bounding box center [212, 140] width 33 height 15
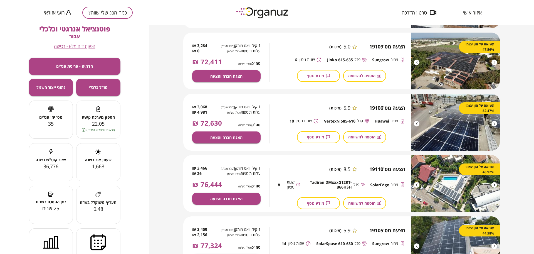
scroll to position [0, 0]
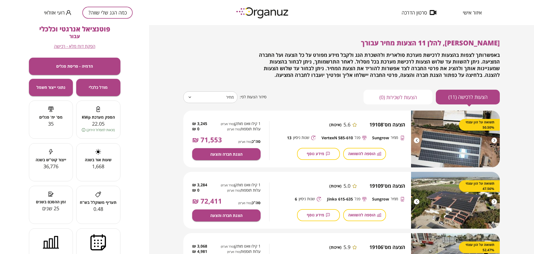
click at [124, 15] on button "כמה הגג שלי שווה?" at bounding box center [107, 13] width 50 height 12
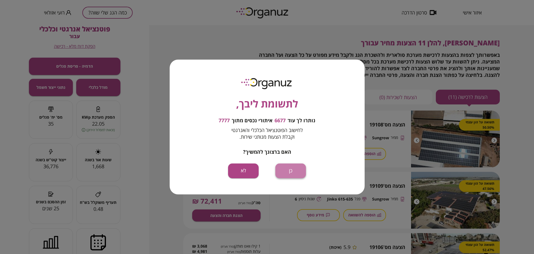
click at [285, 168] on button "כן" at bounding box center [290, 170] width 31 height 15
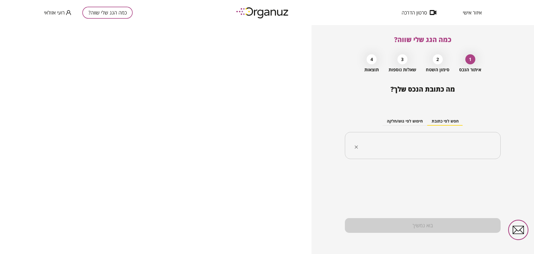
click at [364, 147] on input "text" at bounding box center [425, 146] width 138 height 14
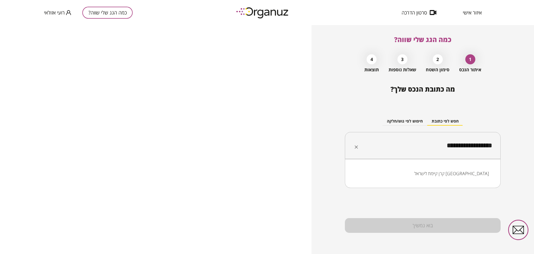
click at [364, 172] on li "קרן קיימת לישראל [GEOGRAPHIC_DATA]" at bounding box center [422, 173] width 141 height 10
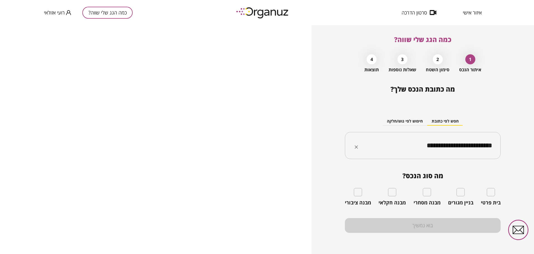
type input "**********"
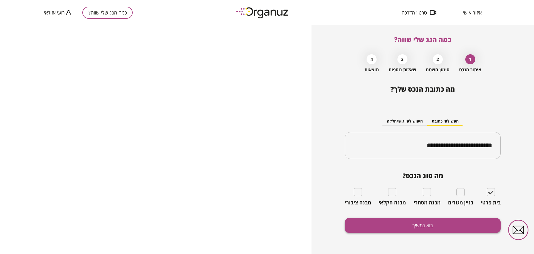
click at [364, 220] on button "בוא נמשיך" at bounding box center [423, 225] width 156 height 15
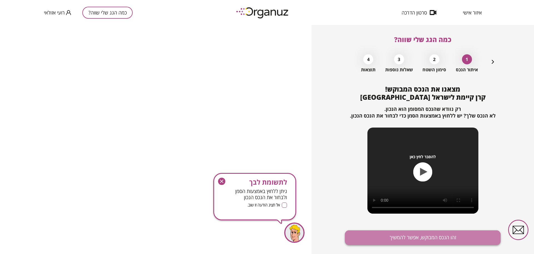
click at [364, 240] on button "זהו הנכס המבוקש, אפשר להמשיך" at bounding box center [423, 237] width 156 height 15
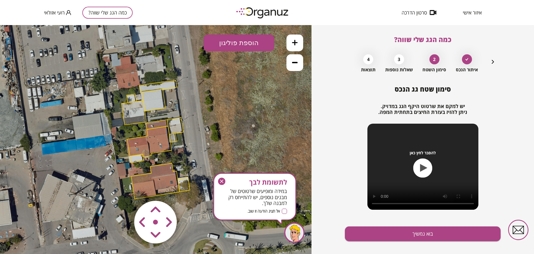
click at [220, 180] on icon "button" at bounding box center [221, 180] width 7 height 7
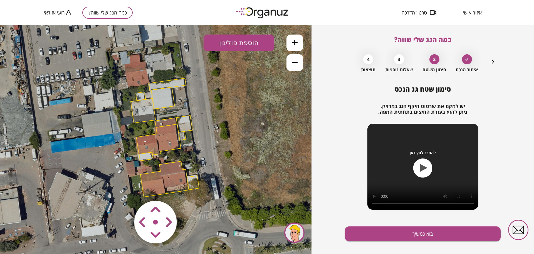
drag, startPoint x: 207, startPoint y: 158, endPoint x: 217, endPoint y: 156, distance: 9.7
click at [217, 156] on icon at bounding box center [165, 138] width 364 height 364
drag, startPoint x: 292, startPoint y: 44, endPoint x: 284, endPoint y: 61, distance: 19.3
click at [292, 43] on button at bounding box center [294, 42] width 17 height 17
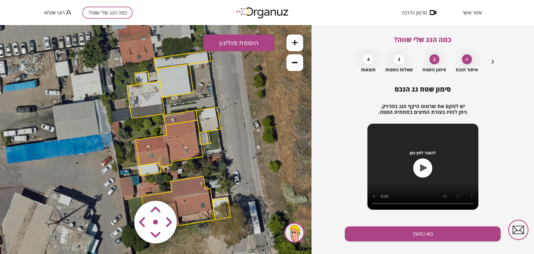
drag, startPoint x: 246, startPoint y: 133, endPoint x: 258, endPoint y: 144, distance: 16.8
click at [258, 144] on icon at bounding box center [178, 140] width 551 height 551
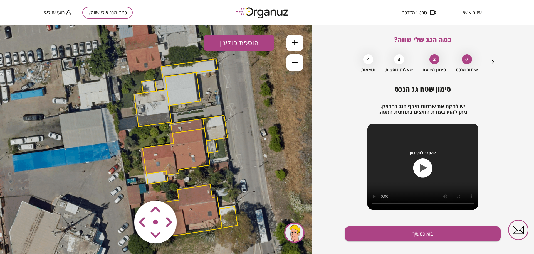
click at [191, 159] on polygon at bounding box center [176, 151] width 68 height 47
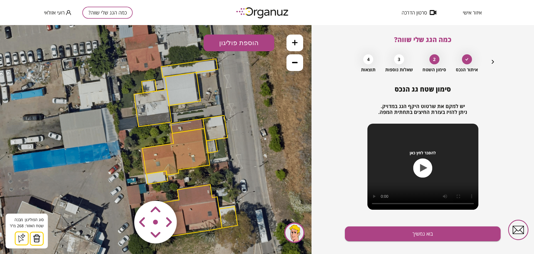
click at [123, 189] on area at bounding box center [123, 189] width 0 height 0
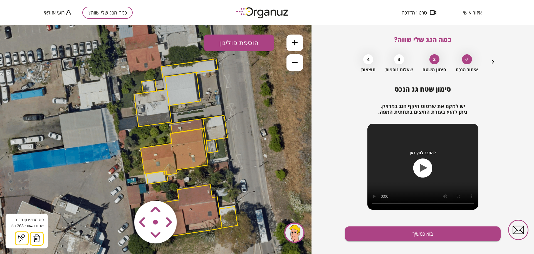
click at [123, 189] on area at bounding box center [123, 189] width 0 height 0
click at [364, 237] on button "בוא נמשיך" at bounding box center [423, 233] width 156 height 15
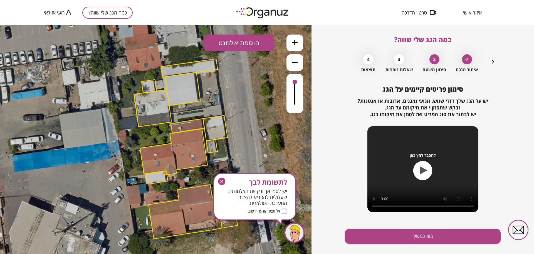
click at [364, 237] on button "בוא נמשיך" at bounding box center [423, 236] width 156 height 15
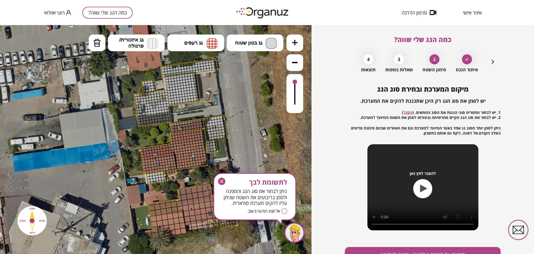
click at [292, 42] on icon at bounding box center [295, 43] width 6 height 6
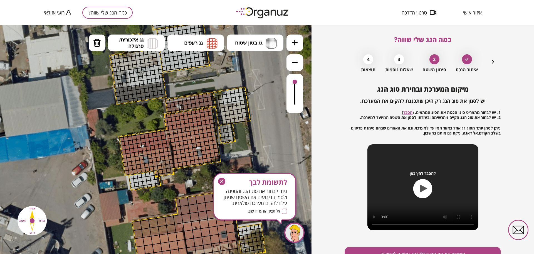
drag, startPoint x: 276, startPoint y: 134, endPoint x: 260, endPoint y: 112, distance: 27.8
click at [263, 118] on icon at bounding box center [188, 137] width 826 height 826
click at [201, 44] on span "גג רעפים" at bounding box center [193, 43] width 19 height 6
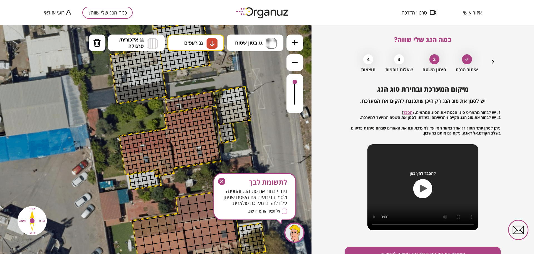
click at [202, 84] on div ".st0 { fill: #FFFFFF; } 0" at bounding box center [156, 139] width 312 height 229
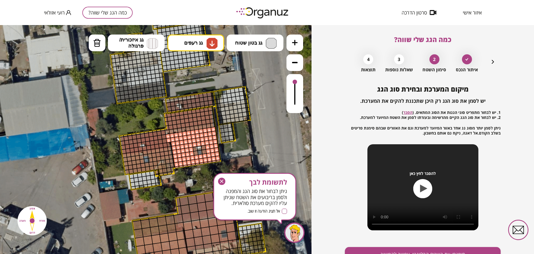
drag, startPoint x: 169, startPoint y: 134, endPoint x: 196, endPoint y: 157, distance: 36.1
click at [203, 40] on button "גג רעפים" at bounding box center [195, 42] width 57 height 17
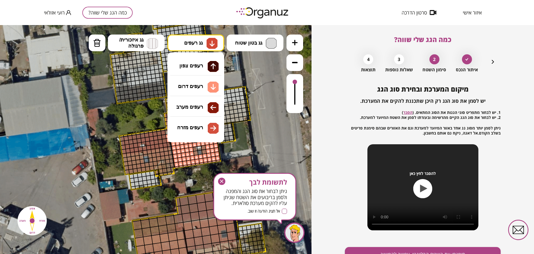
click at [200, 62] on div ".st0 { fill: #FFFFFF; } 0" at bounding box center [156, 139] width 312 height 229
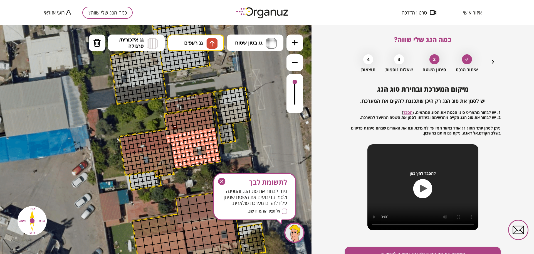
click at [173, 126] on div at bounding box center [174, 126] width 5 height 5
click at [209, 48] on img at bounding box center [211, 43] width 11 height 11
click at [209, 90] on div ".st0 { fill: #FFFFFF; } 0" at bounding box center [156, 139] width 312 height 229
drag, startPoint x: 212, startPoint y: 125, endPoint x: 167, endPoint y: 132, distance: 46.0
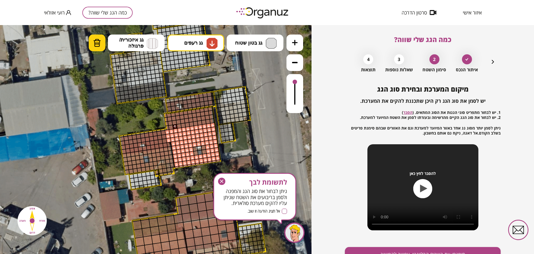
click at [100, 41] on img at bounding box center [97, 43] width 8 height 8
drag, startPoint x: 166, startPoint y: 131, endPoint x: 168, endPoint y: 139, distance: 8.4
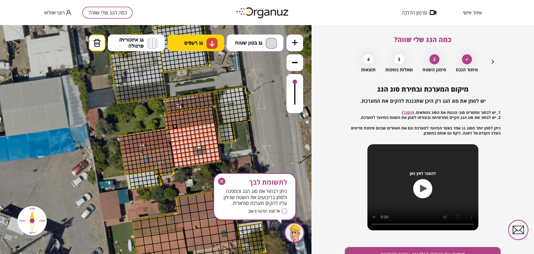
click at [203, 41] on span "גג רעפים" at bounding box center [193, 43] width 19 height 6
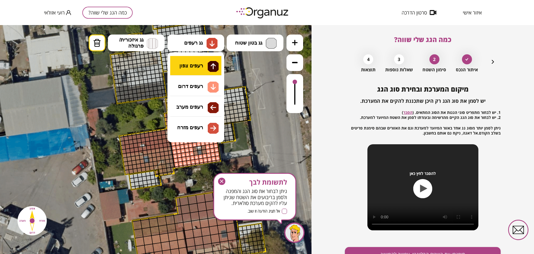
click at [207, 65] on div ".st0 { fill: #FFFFFF; } 0" at bounding box center [156, 139] width 312 height 229
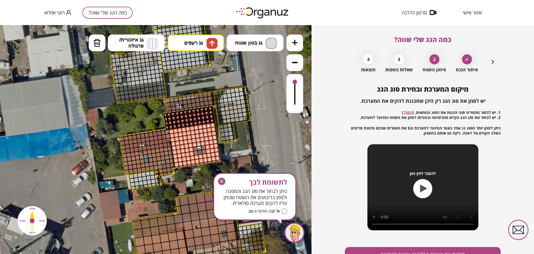
drag, startPoint x: 166, startPoint y: 126, endPoint x: 211, endPoint y: 110, distance: 48.2
drag, startPoint x: 223, startPoint y: 179, endPoint x: 224, endPoint y: 154, distance: 25.1
click at [223, 179] on icon "button" at bounding box center [221, 180] width 7 height 7
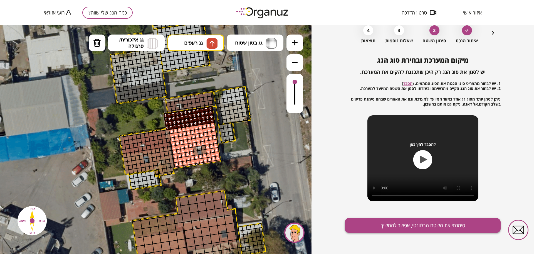
click at [364, 229] on button "סימנתי את השטח הרלוונטי, אפשר להמשיך" at bounding box center [423, 225] width 156 height 15
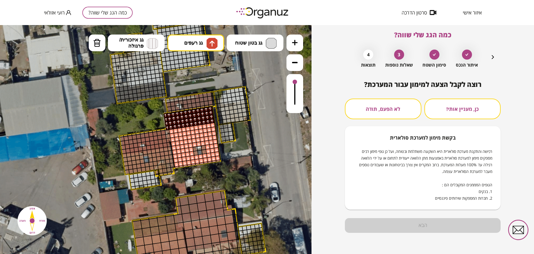
scroll to position [5, 0]
click at [364, 109] on button "לא הפעם, תודה" at bounding box center [383, 108] width 76 height 21
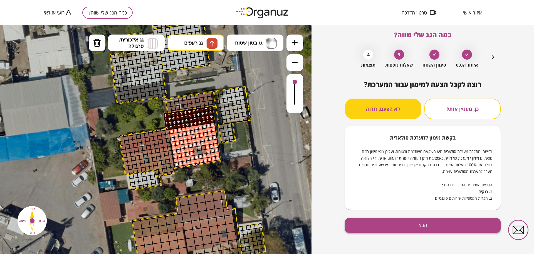
click at [364, 224] on button "הבא" at bounding box center [423, 225] width 156 height 15
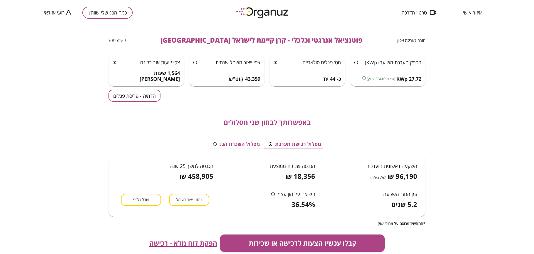
click at [188, 239] on span "הפקת דוח מלא - רכישה" at bounding box center [183, 243] width 68 height 8
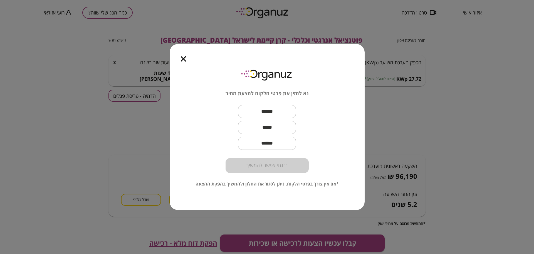
click at [185, 58] on icon "button" at bounding box center [183, 58] width 5 height 5
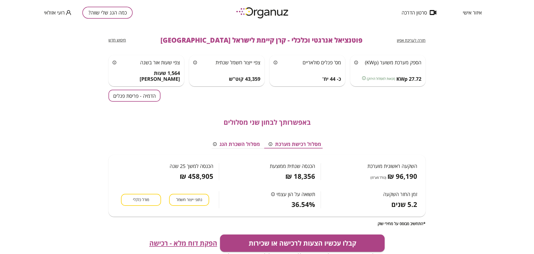
click at [364, 16] on div "איזור אישי סרטון הדרכה" at bounding box center [441, 12] width 97 height 25
click at [364, 12] on span "איזור אישי" at bounding box center [472, 13] width 19 height 6
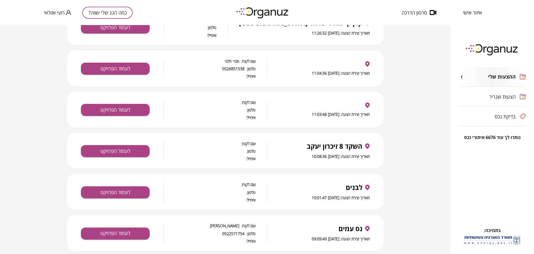
scroll to position [70, 0]
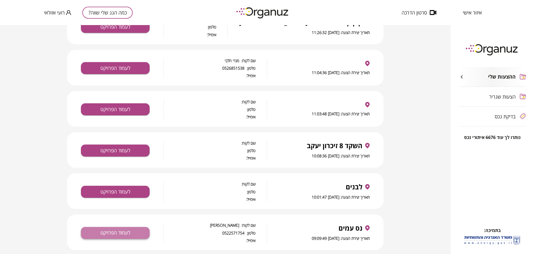
click at [140, 234] on button "לעמוד הפרויקט" at bounding box center [115, 233] width 69 height 12
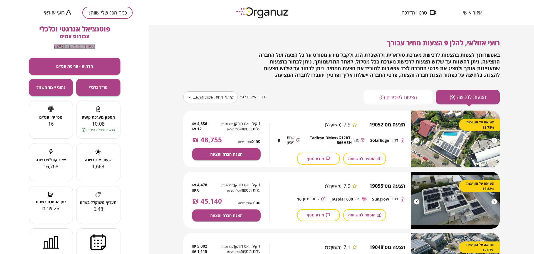
click at [61, 44] on span "הפקת דוח מלא - רכישה" at bounding box center [74, 46] width 41 height 5
